Goal: Information Seeking & Learning: Learn about a topic

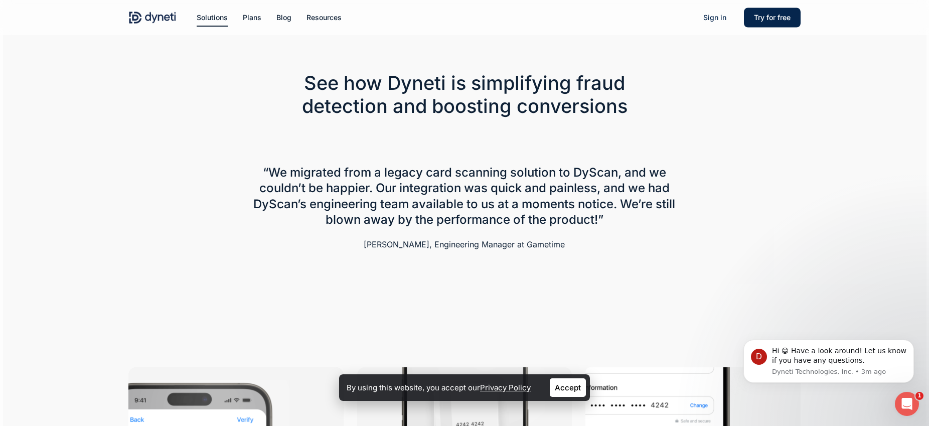
scroll to position [385, 0]
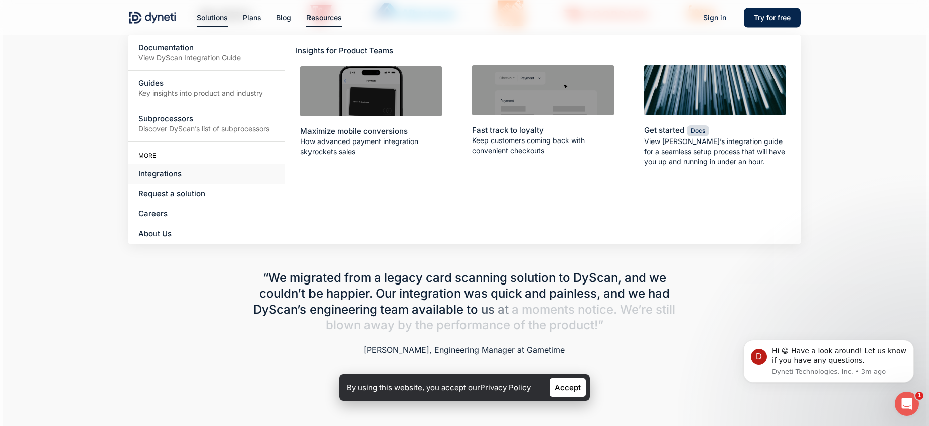
click at [189, 172] on link "Integrations" at bounding box center [206, 174] width 157 height 20
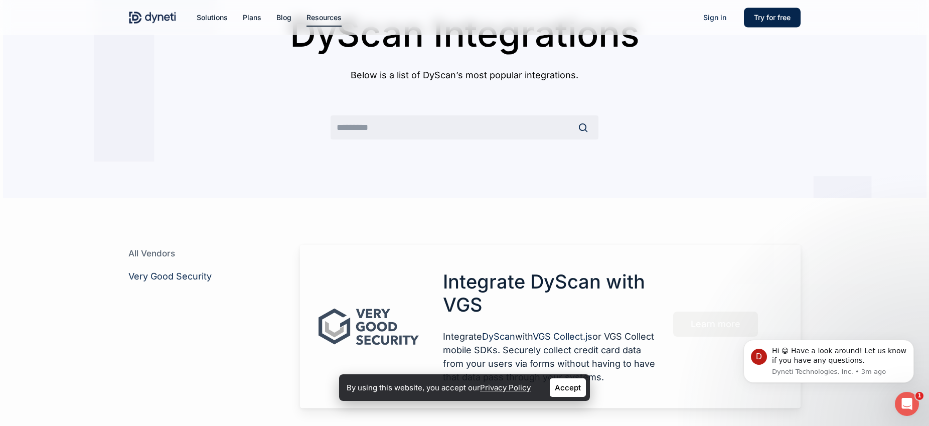
scroll to position [193, 0]
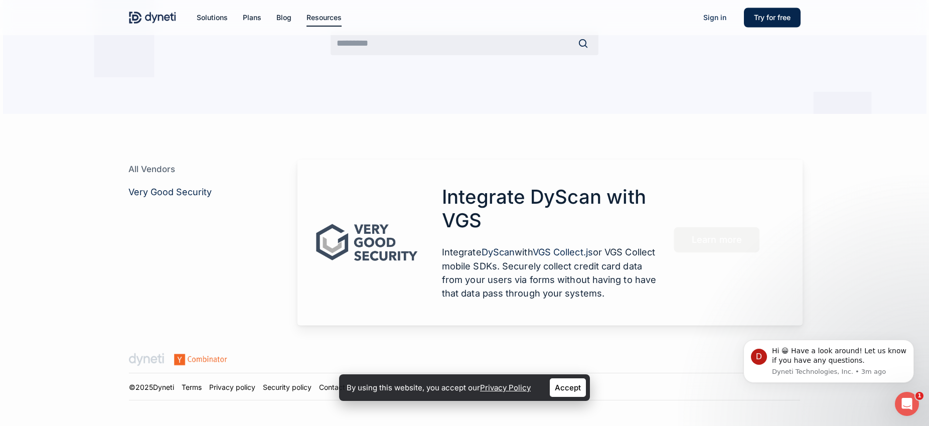
click at [709, 237] on span "Learn more" at bounding box center [717, 240] width 50 height 10
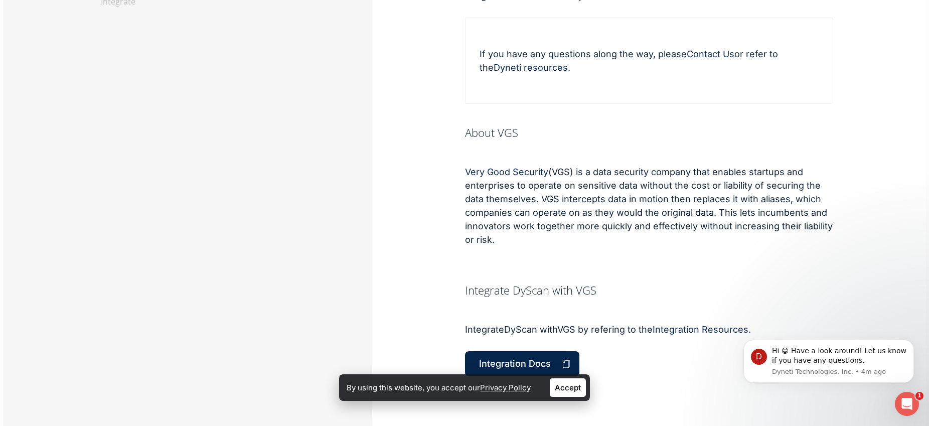
scroll to position [358, 0]
